Goal: Navigation & Orientation: Find specific page/section

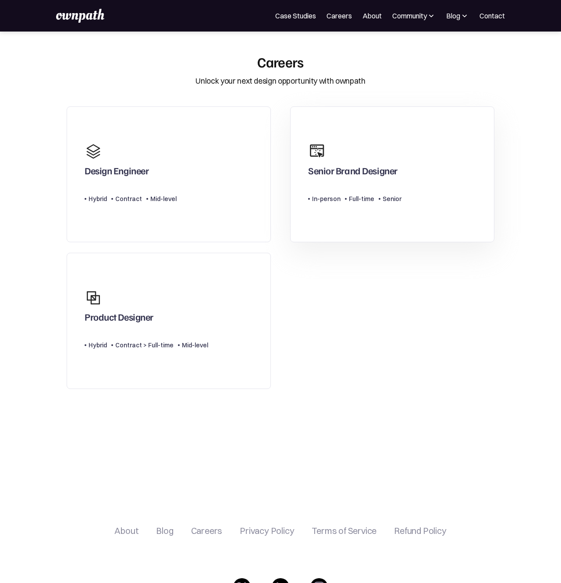
click at [316, 209] on div "Senior Brand Designer Type Level In-person Full-time Senior" at bounding box center [354, 174] width 93 height 72
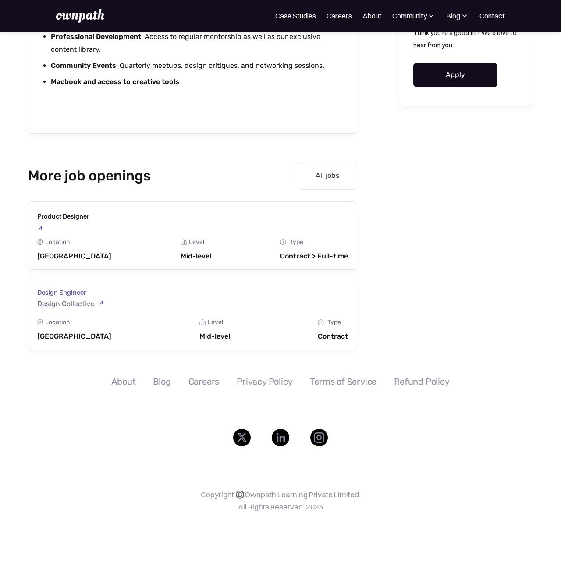
scroll to position [1818, 0]
click at [159, 384] on div "Blog" at bounding box center [162, 381] width 18 height 11
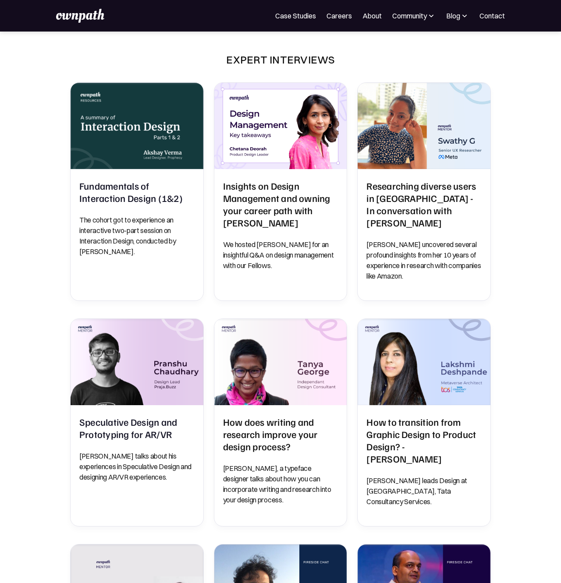
click at [81, 14] on img at bounding box center [80, 16] width 48 height 14
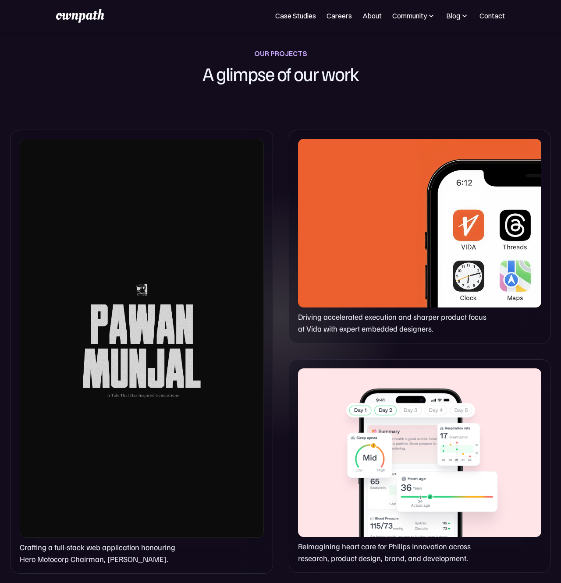
scroll to position [491, 0]
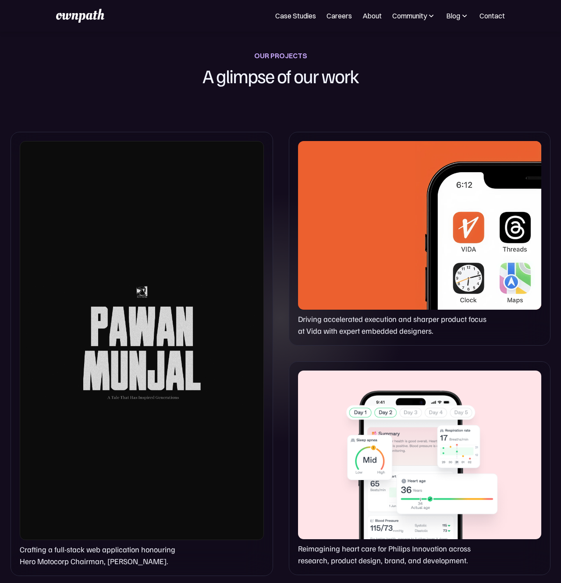
click at [138, 329] on div at bounding box center [142, 340] width 244 height 399
click at [289, 313] on div "Driving accelerated execution and sharper product focus at Vida with expert emb…" at bounding box center [420, 239] width 262 height 214
click at [218, 309] on div at bounding box center [142, 340] width 244 height 399
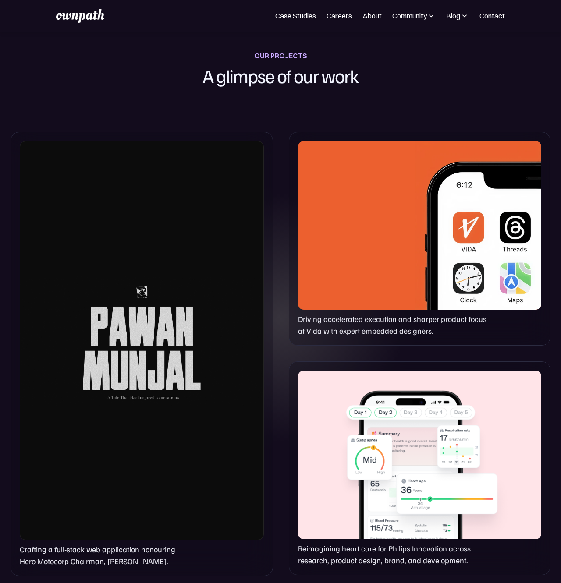
click at [154, 309] on div at bounding box center [142, 340] width 244 height 399
click at [328, 278] on div at bounding box center [419, 225] width 243 height 168
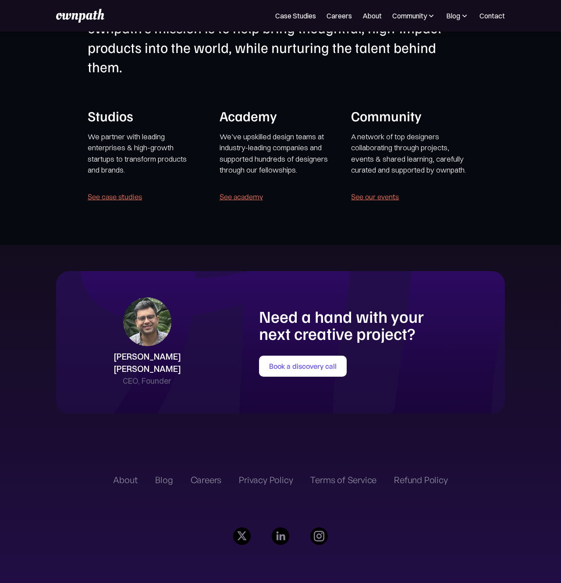
scroll to position [1866, 0]
